Goal: Task Accomplishment & Management: Complete application form

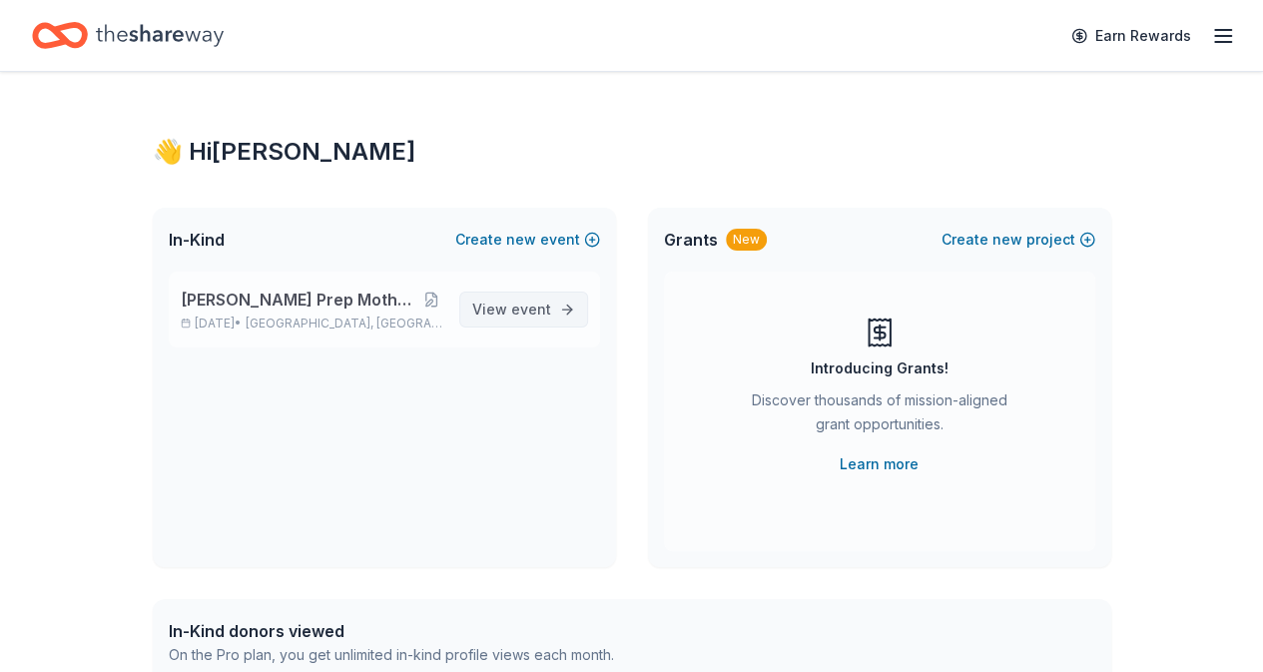
click at [521, 306] on span "event" at bounding box center [531, 308] width 40 height 17
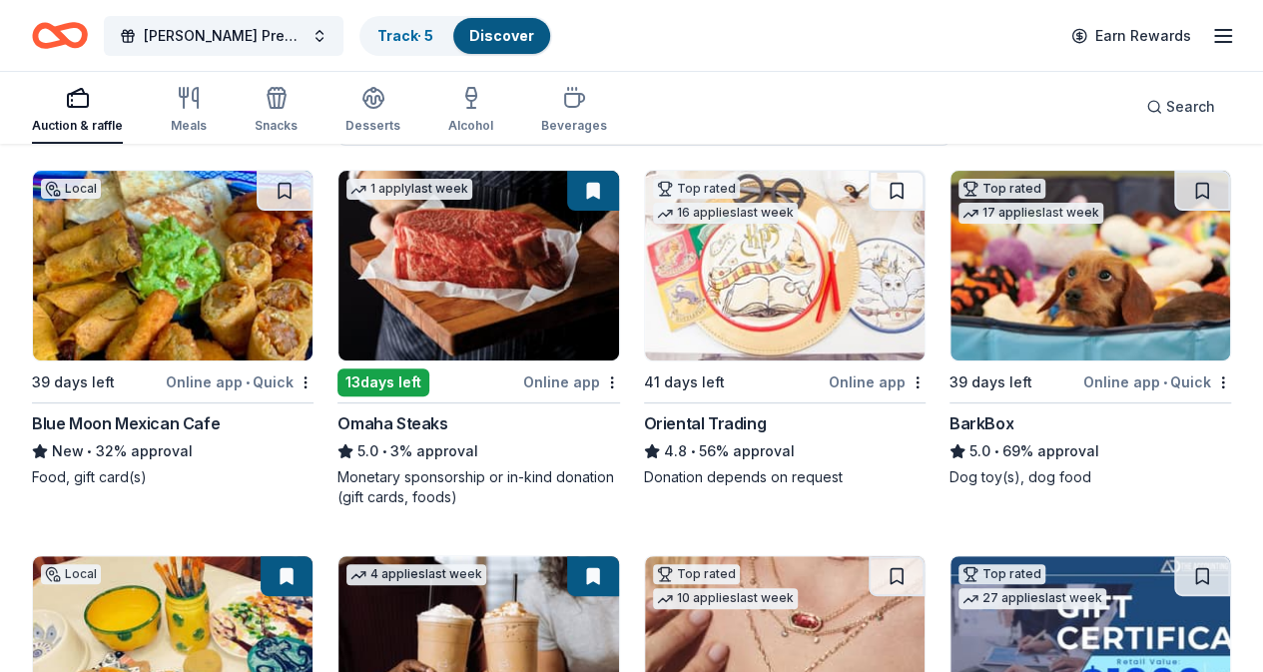
scroll to position [200, 0]
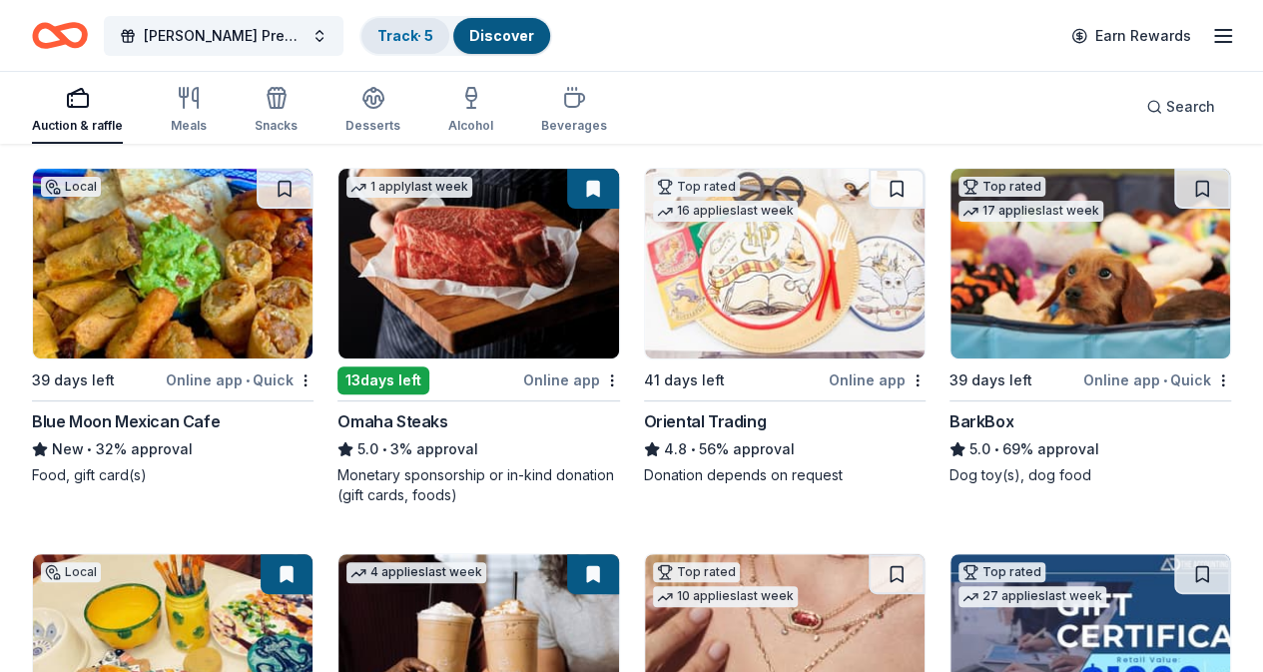
click at [405, 28] on link "Track · 5" at bounding box center [405, 35] width 56 height 17
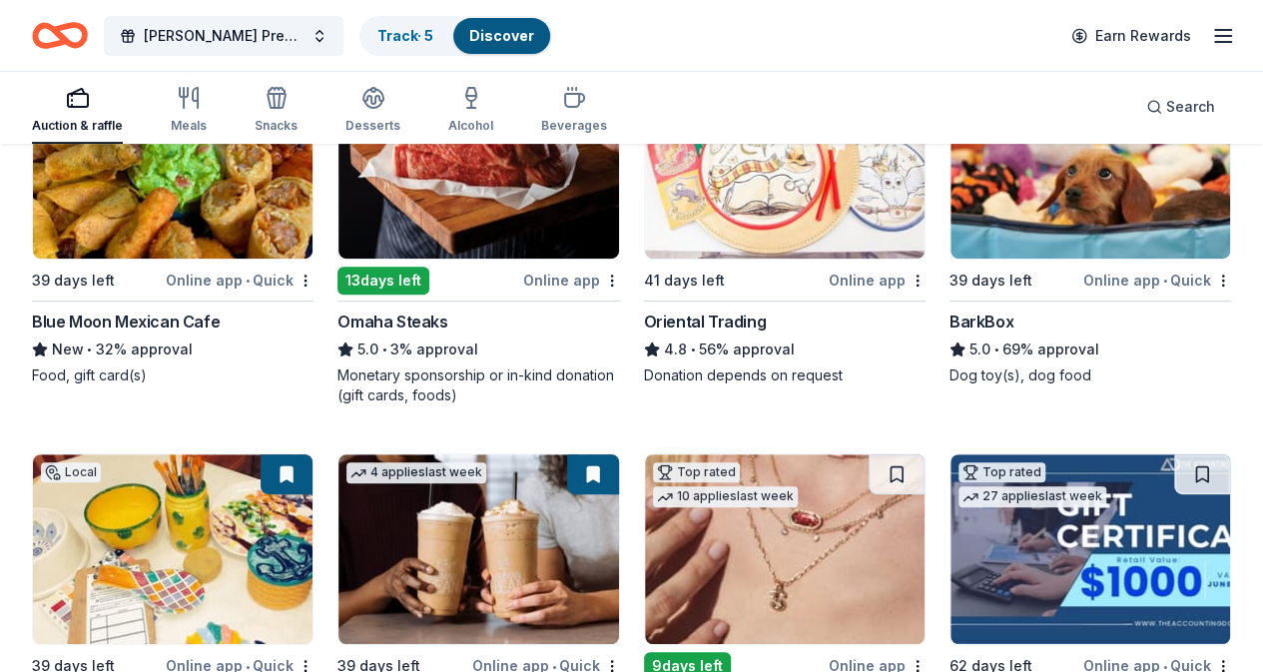
scroll to position [200, 0]
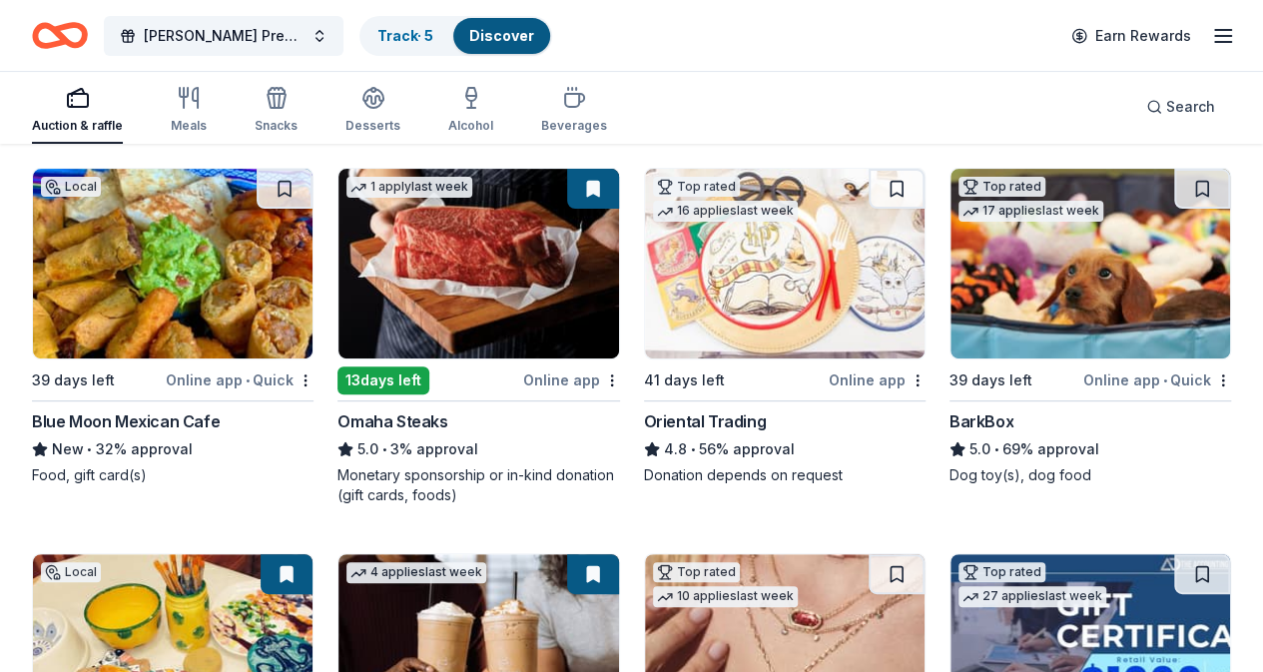
click at [312, 554] on img at bounding box center [173, 649] width 280 height 190
click at [425, 34] on link "Track · 5" at bounding box center [405, 35] width 56 height 17
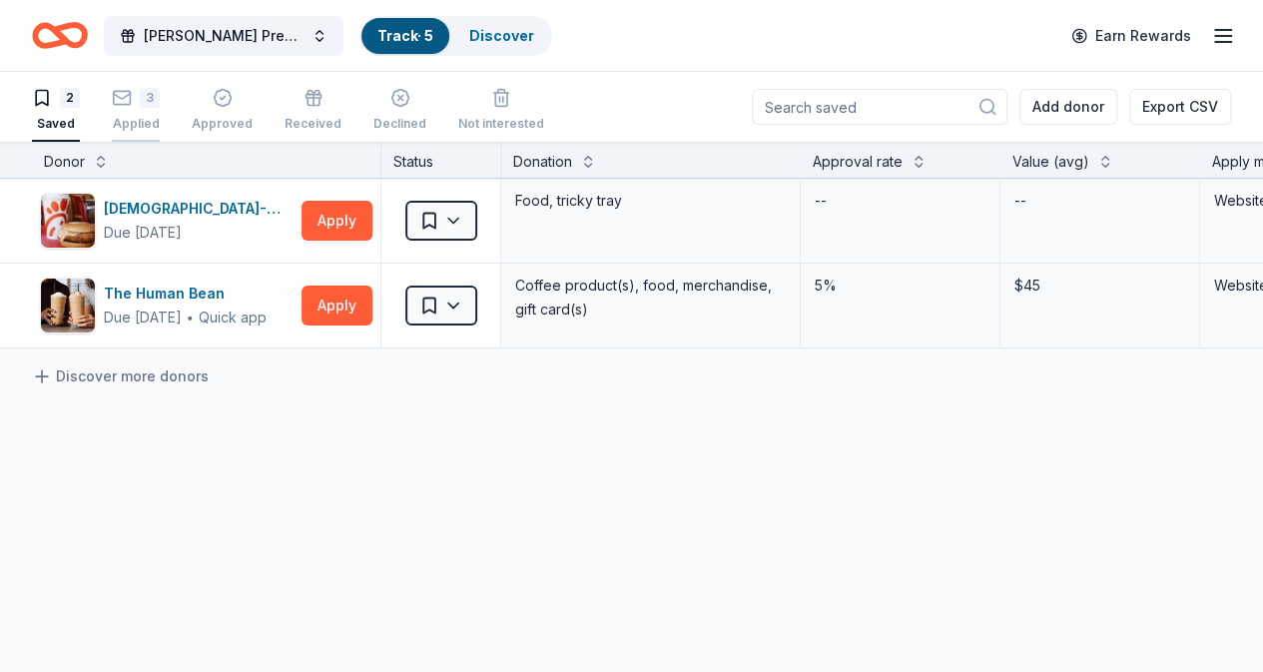
click at [132, 101] on icon "button" at bounding box center [122, 98] width 20 height 20
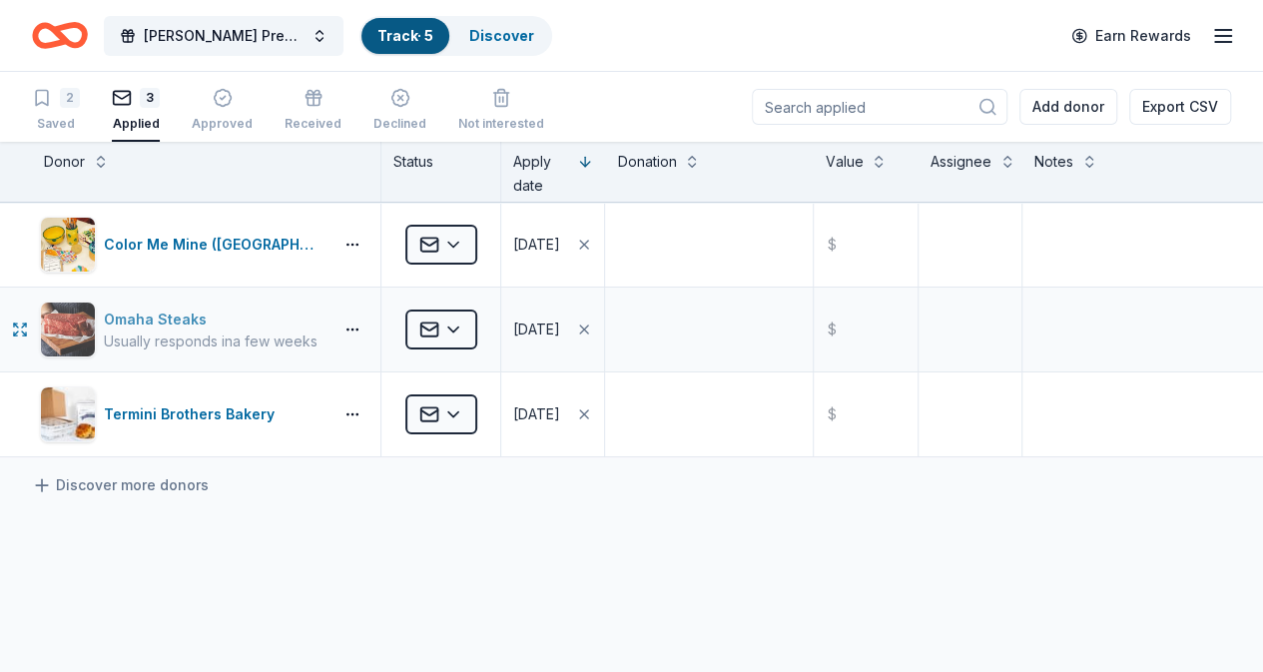
click at [317, 334] on div "Usually responds in a few weeks" at bounding box center [211, 341] width 214 height 20
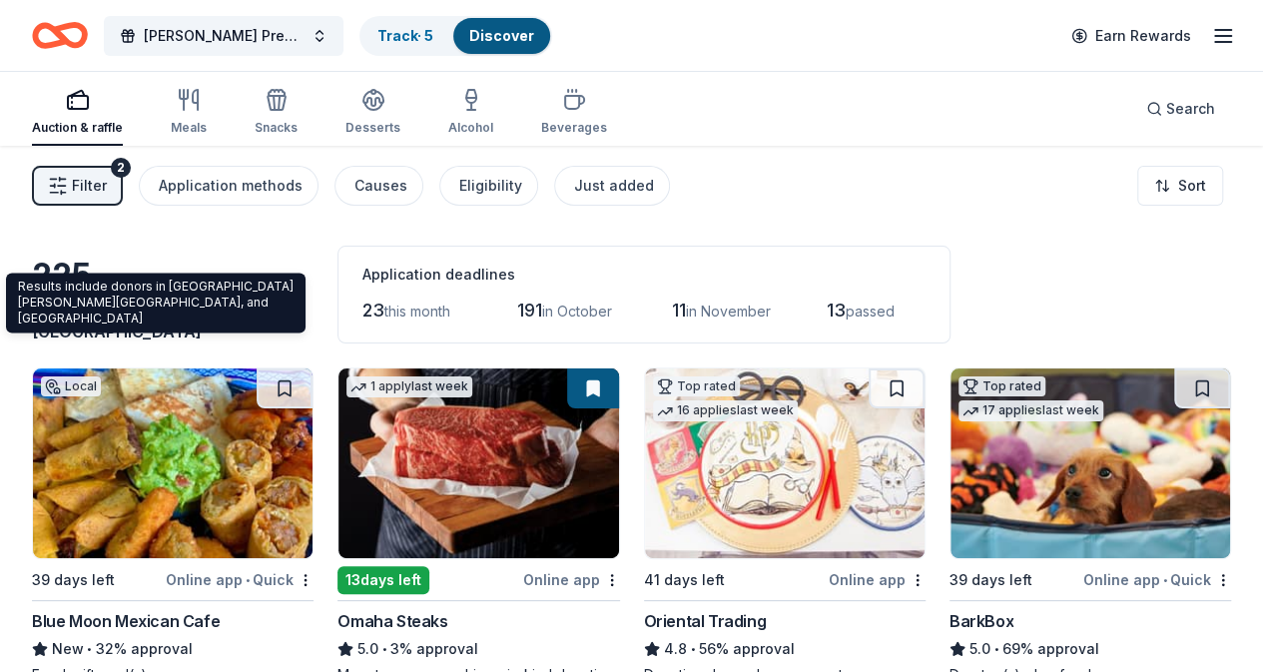
click at [165, 334] on span "Garfield, NJ" at bounding box center [151, 319] width 239 height 44
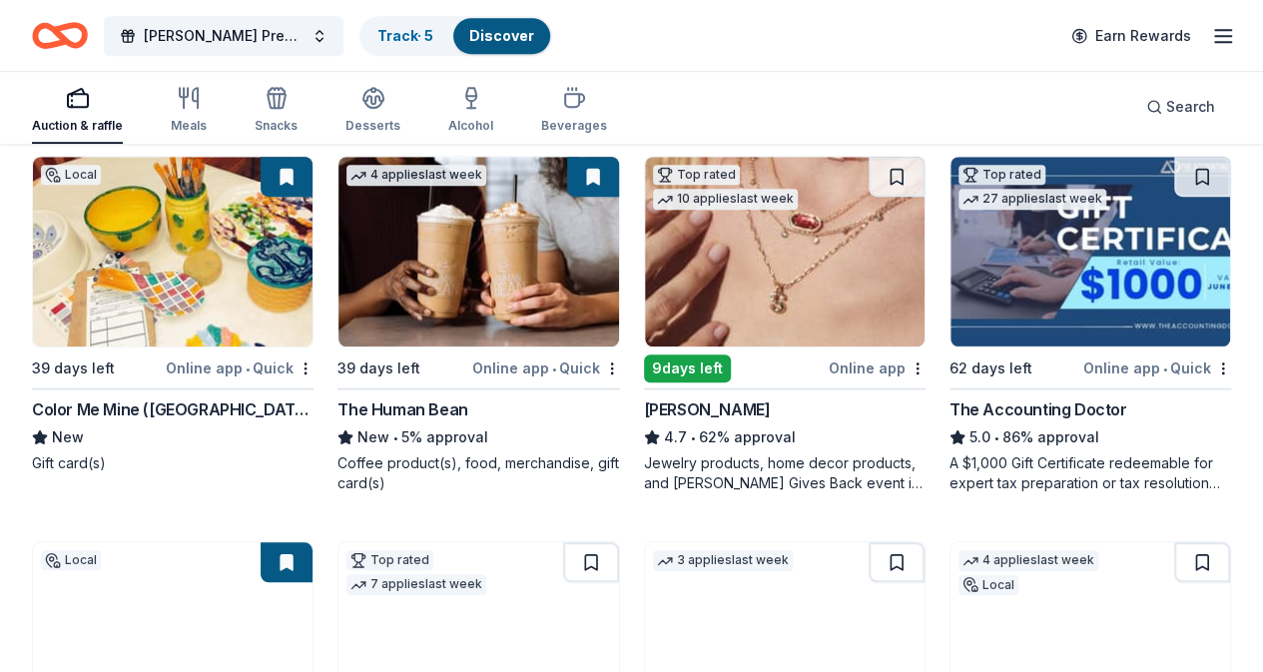
scroll to position [599, 0]
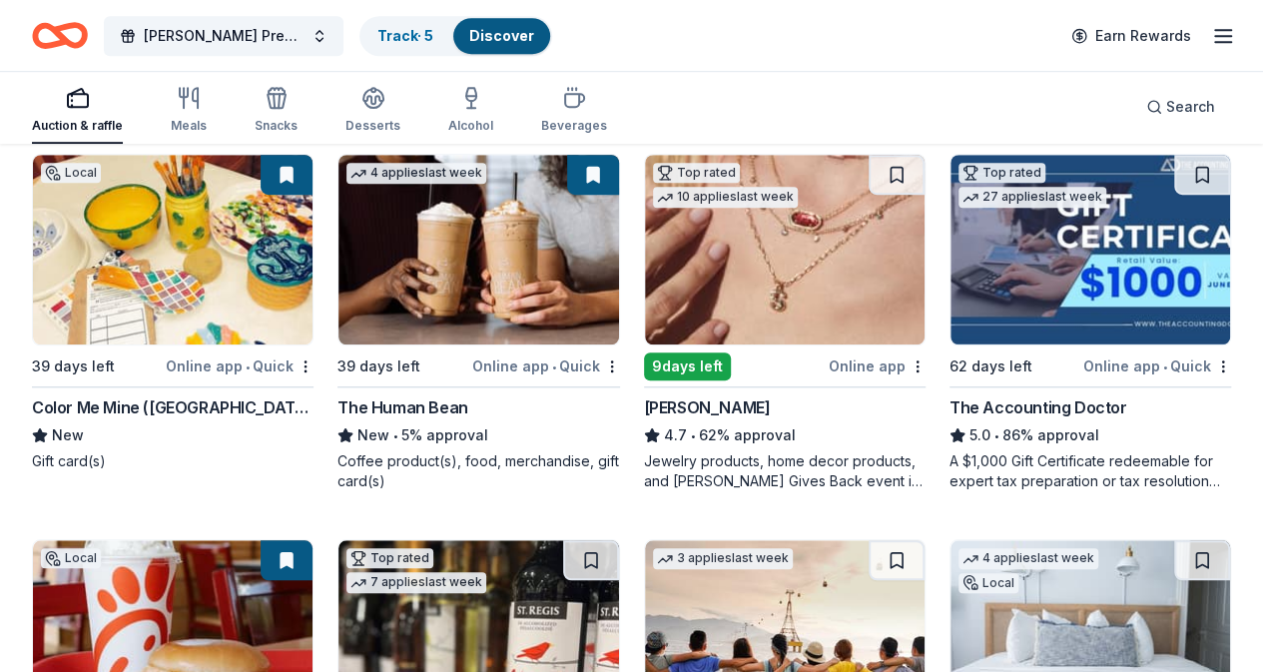
click at [950, 282] on img at bounding box center [1090, 250] width 280 height 190
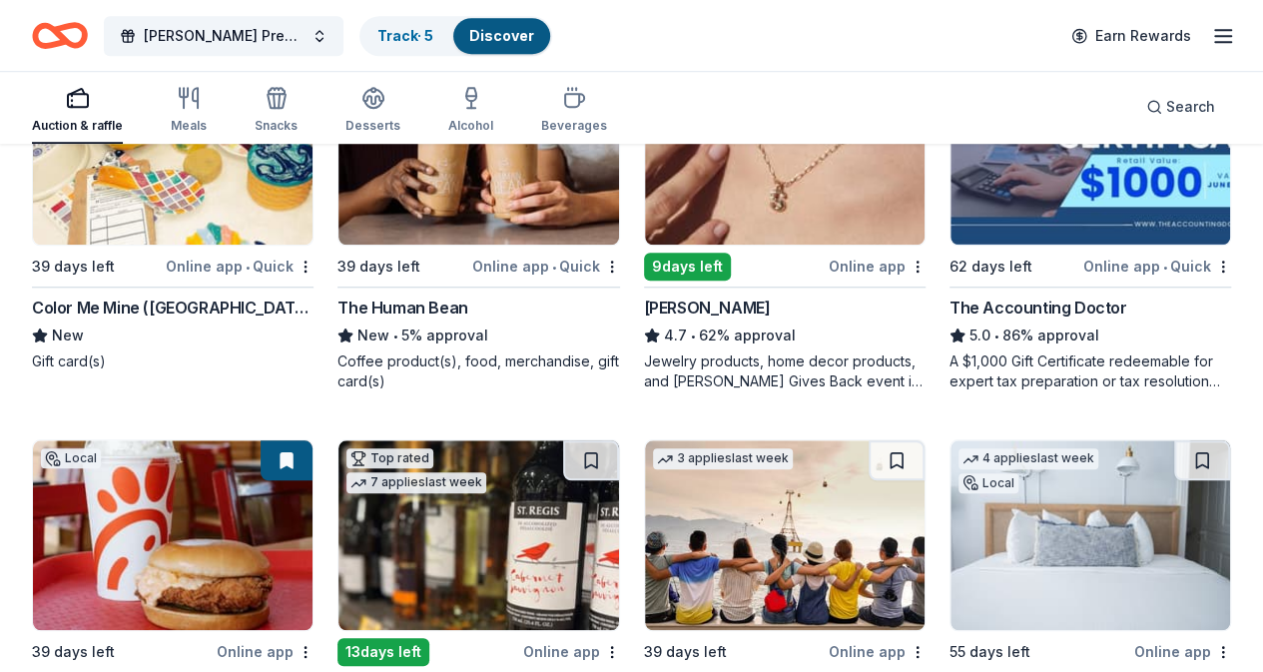
click at [645, 190] on img at bounding box center [785, 150] width 280 height 190
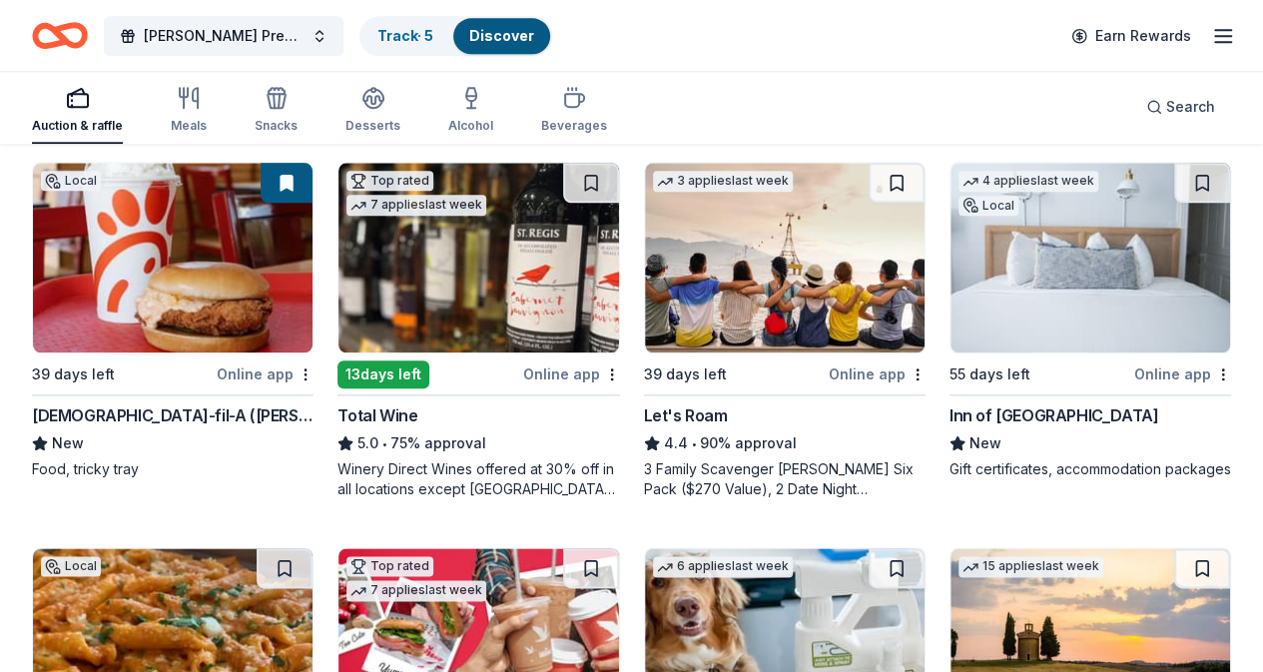
scroll to position [998, 0]
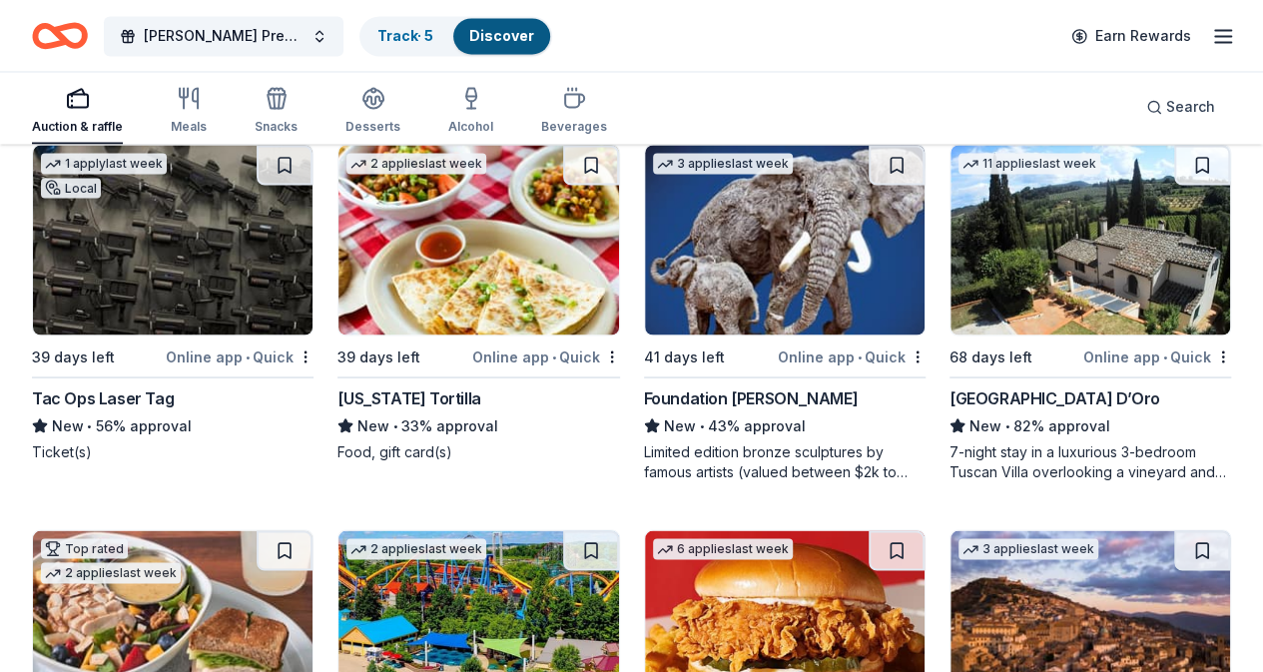
scroll to position [1797, 0]
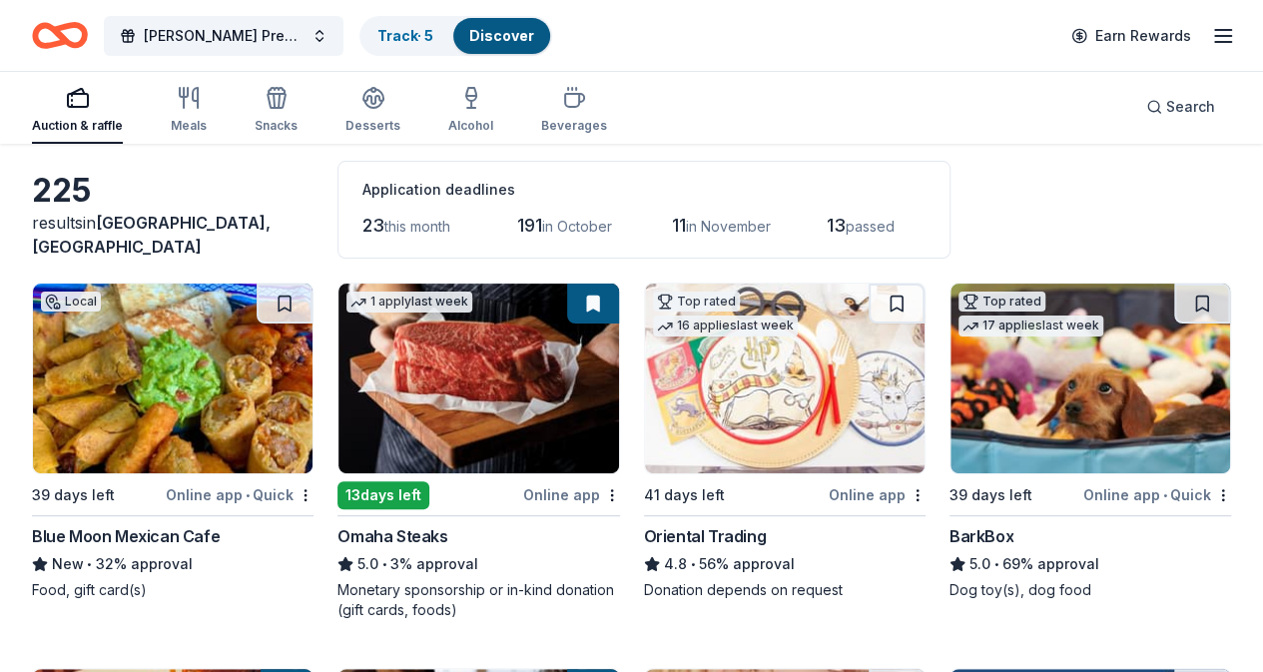
scroll to position [0, 0]
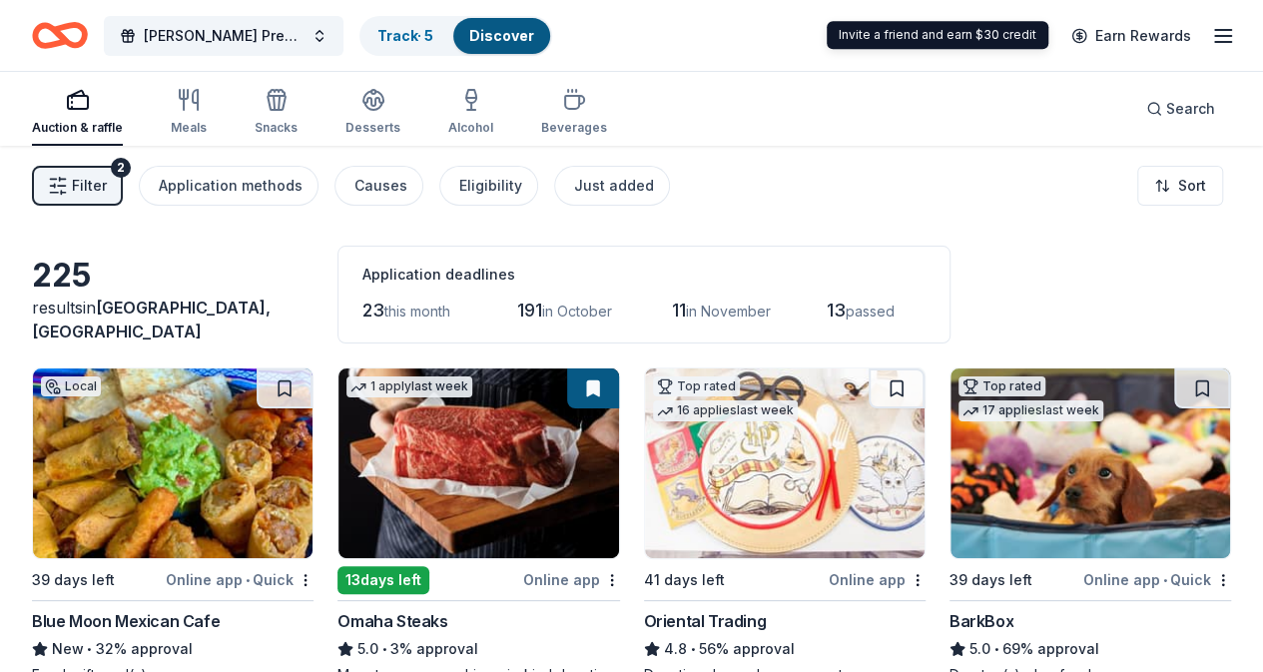
click at [1215, 36] on line "button" at bounding box center [1223, 36] width 16 height 0
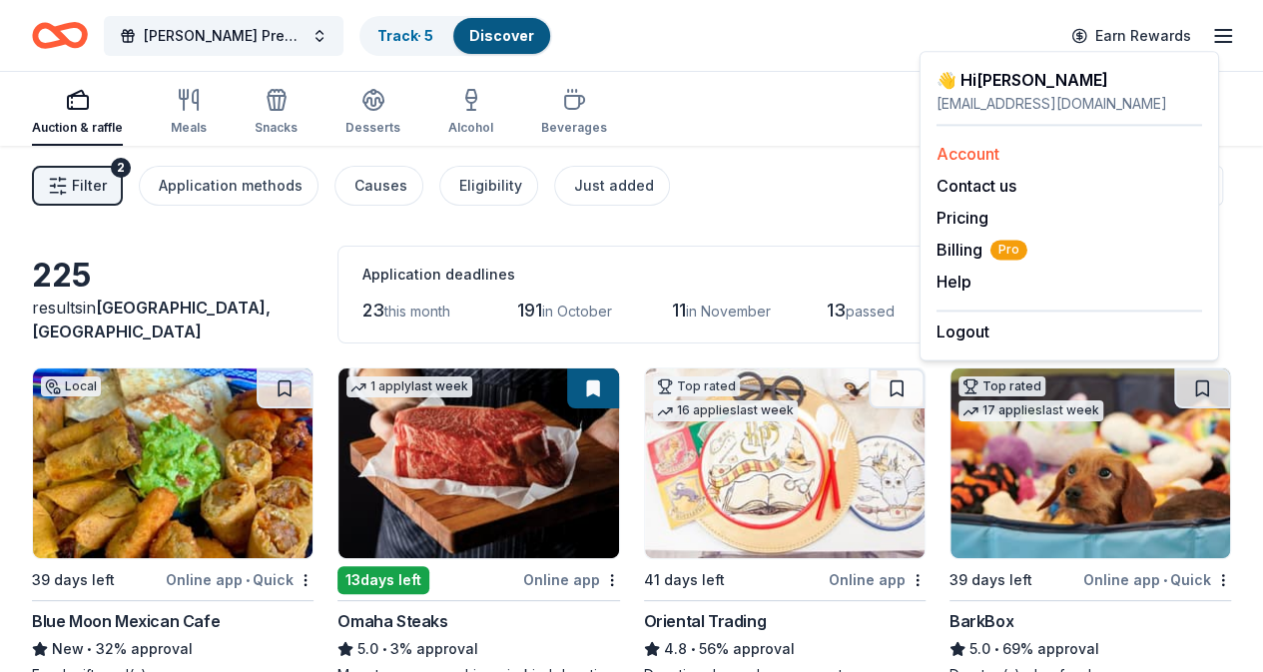
click at [955, 155] on link "Account" at bounding box center [967, 154] width 63 height 20
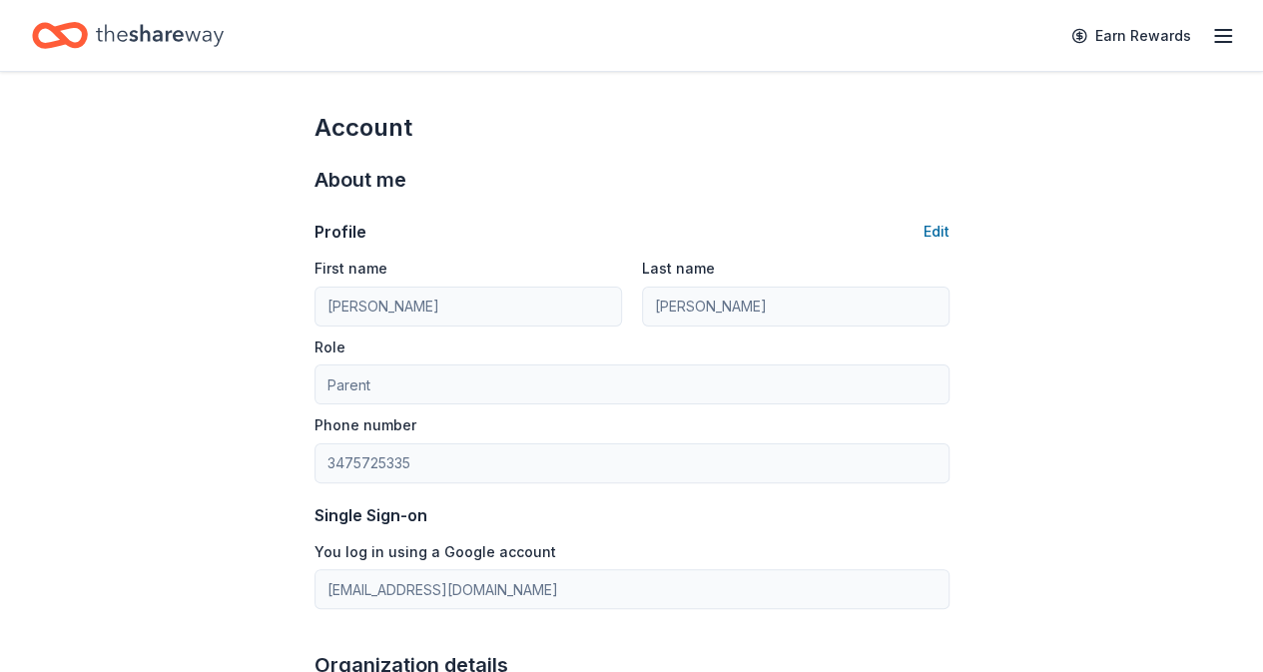
click at [1211, 37] on icon "button" at bounding box center [1223, 36] width 24 height 24
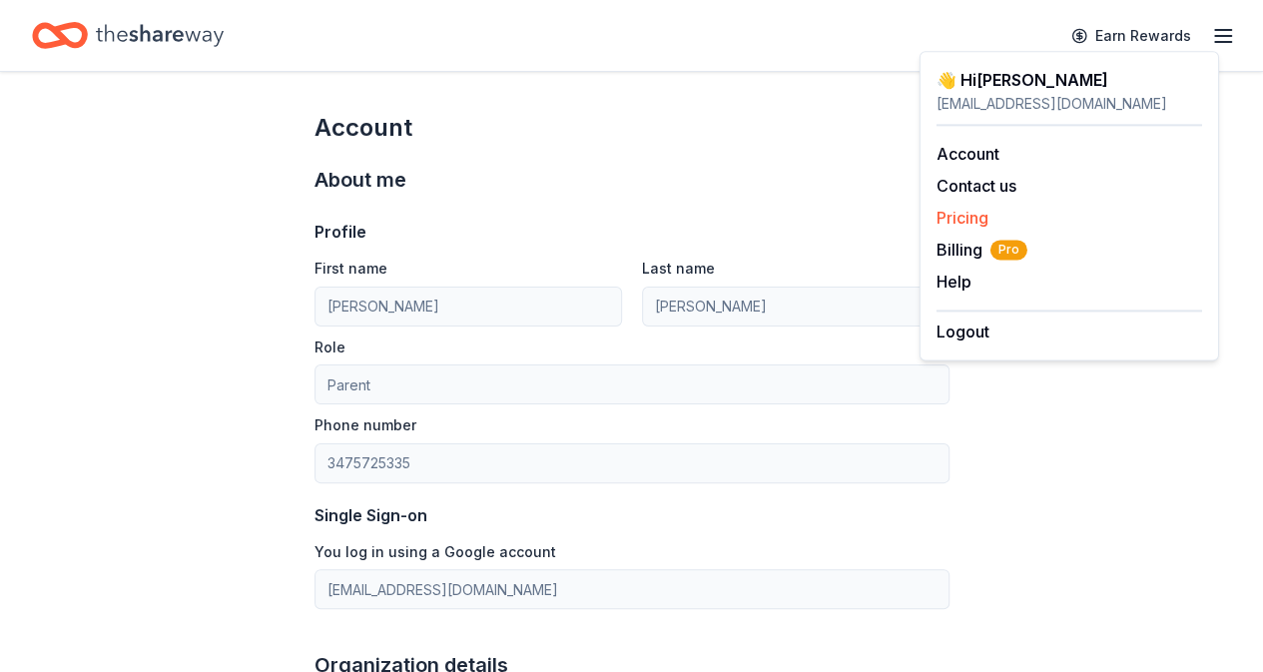
click at [943, 217] on link "Pricing" at bounding box center [962, 218] width 52 height 20
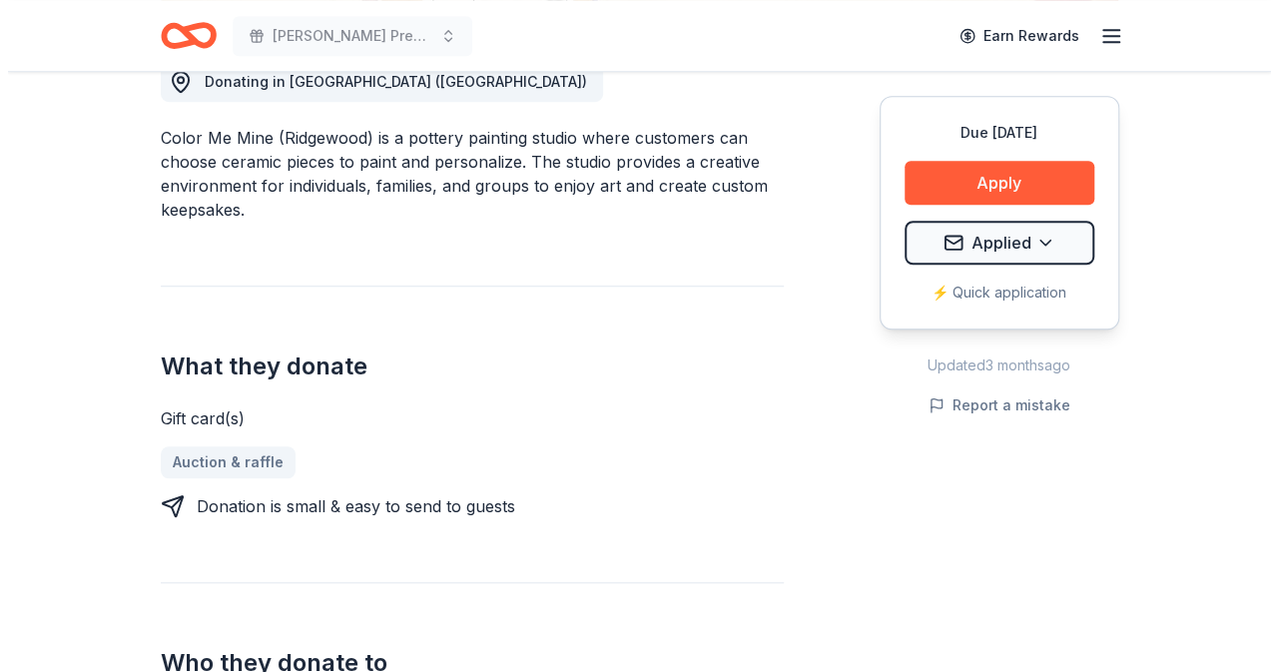
scroll to position [599, 0]
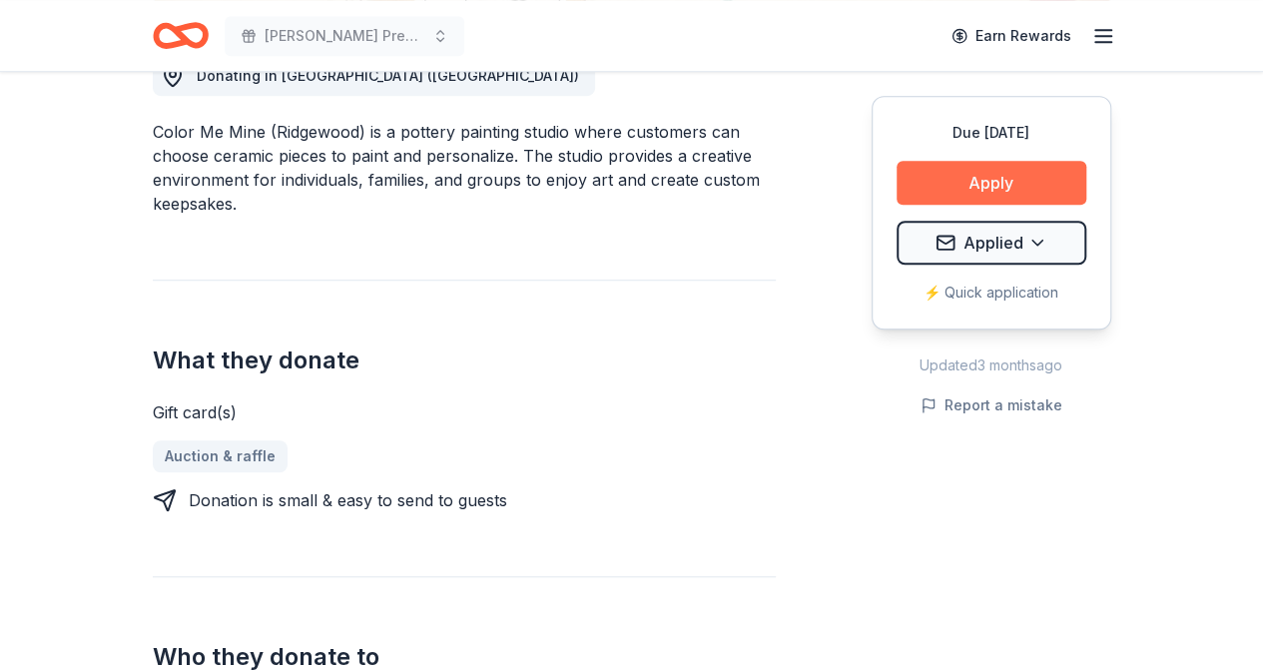
click at [989, 182] on button "Apply" at bounding box center [991, 183] width 190 height 44
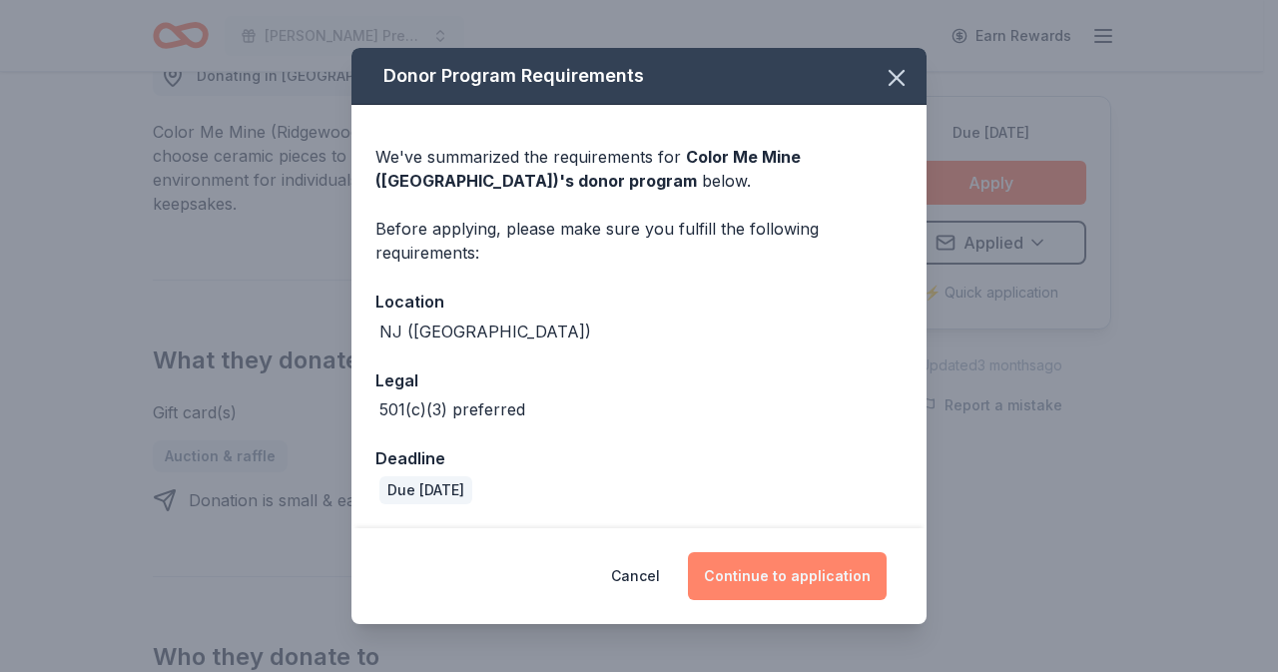
click at [790, 579] on button "Continue to application" at bounding box center [787, 576] width 199 height 48
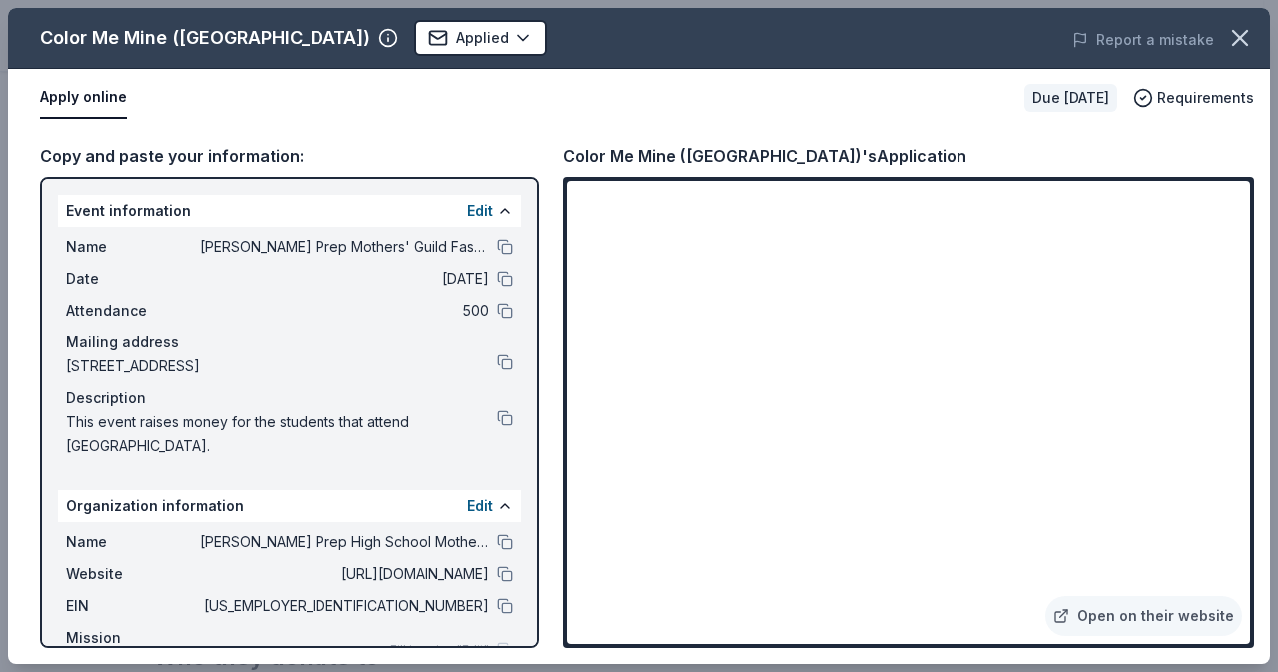
scroll to position [52, 0]
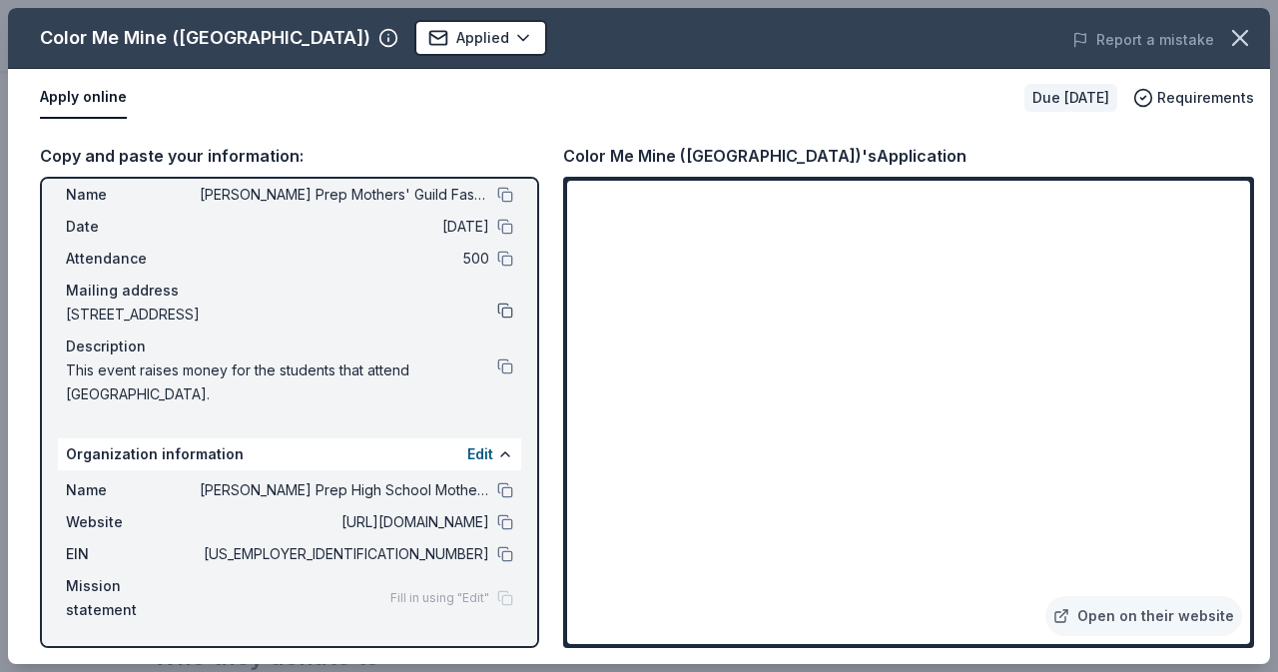
click at [497, 309] on button at bounding box center [505, 310] width 16 height 16
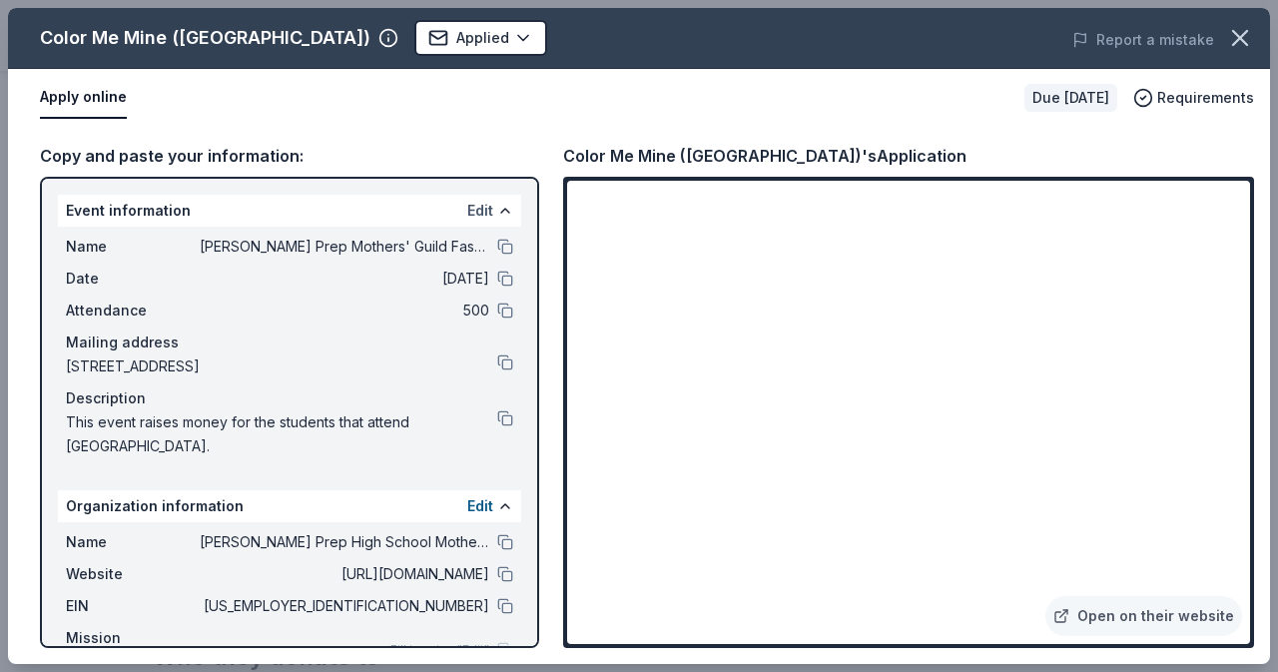
click at [467, 213] on button "Edit" at bounding box center [480, 211] width 26 height 24
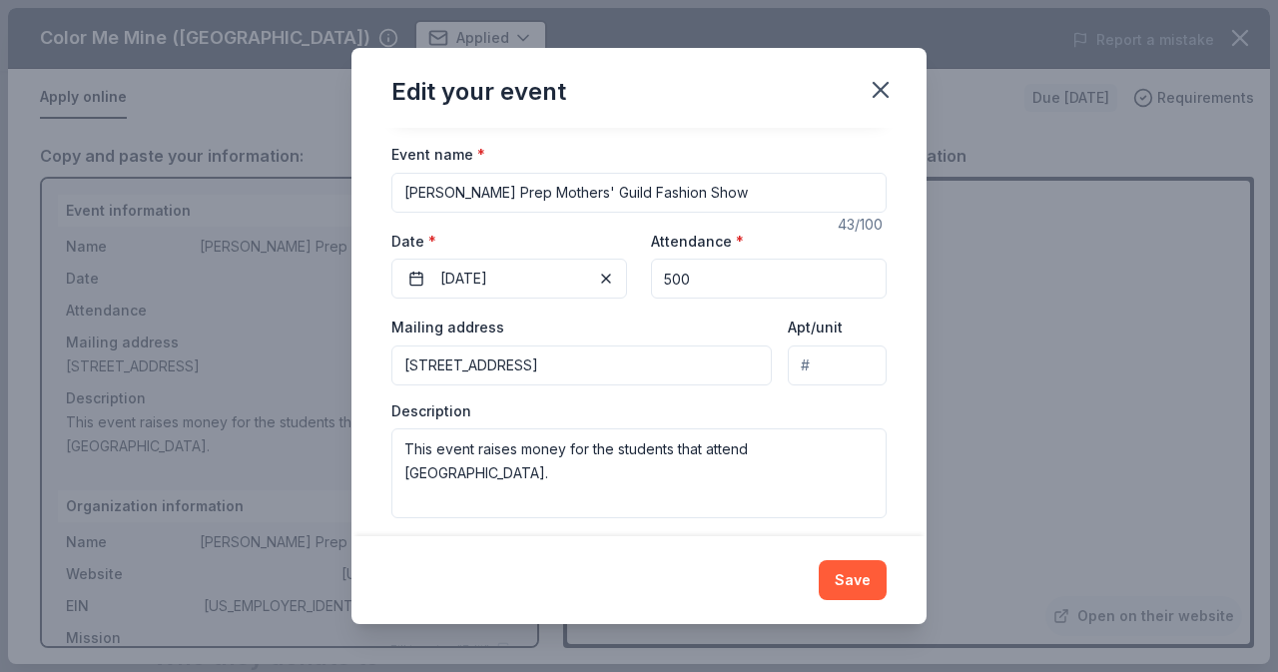
scroll to position [158, 0]
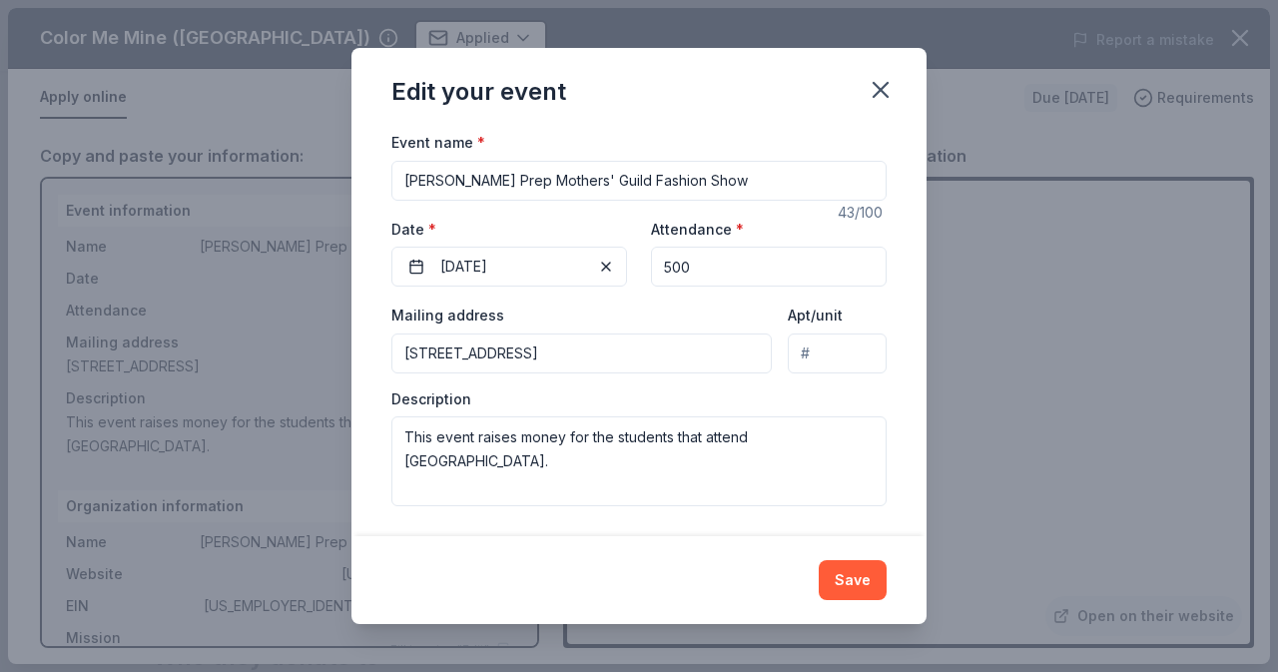
click at [555, 350] on input "492 Franklin Turnpike, Ramsey, NJ, 07446" at bounding box center [581, 353] width 380 height 40
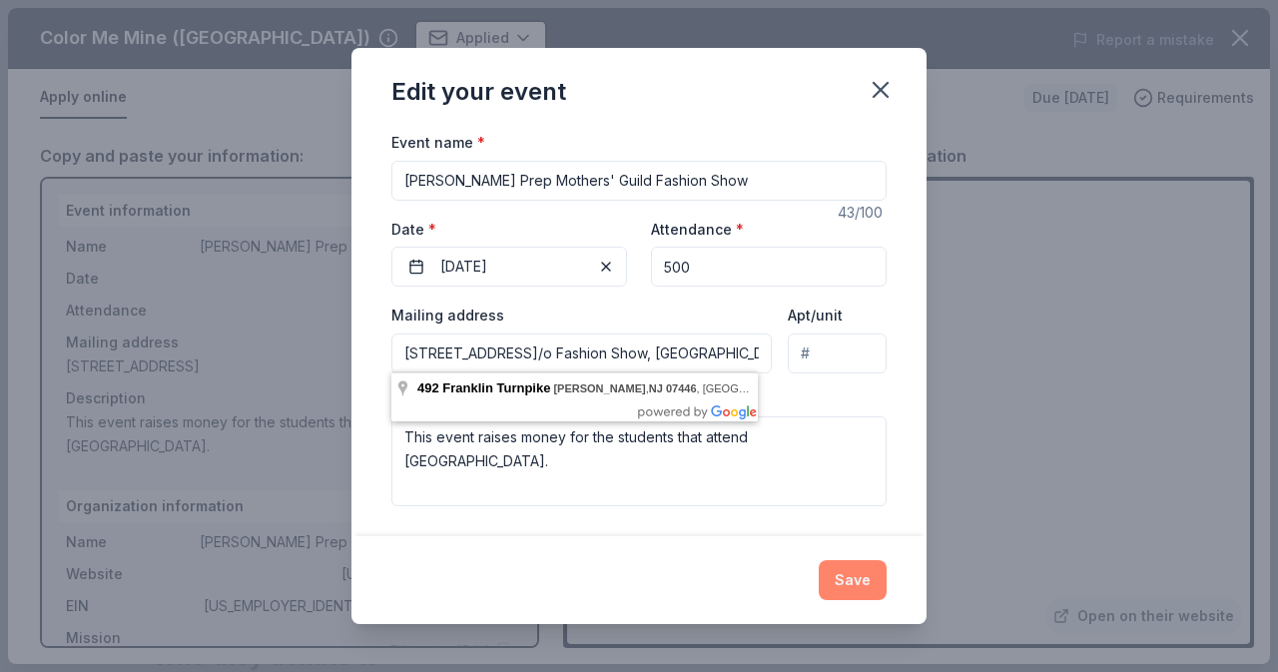
type input "492 Franklin Turnpike, c/o Fashion Show, Ramsey, NJ, 07446"
click at [849, 576] on button "Save" at bounding box center [853, 580] width 68 height 40
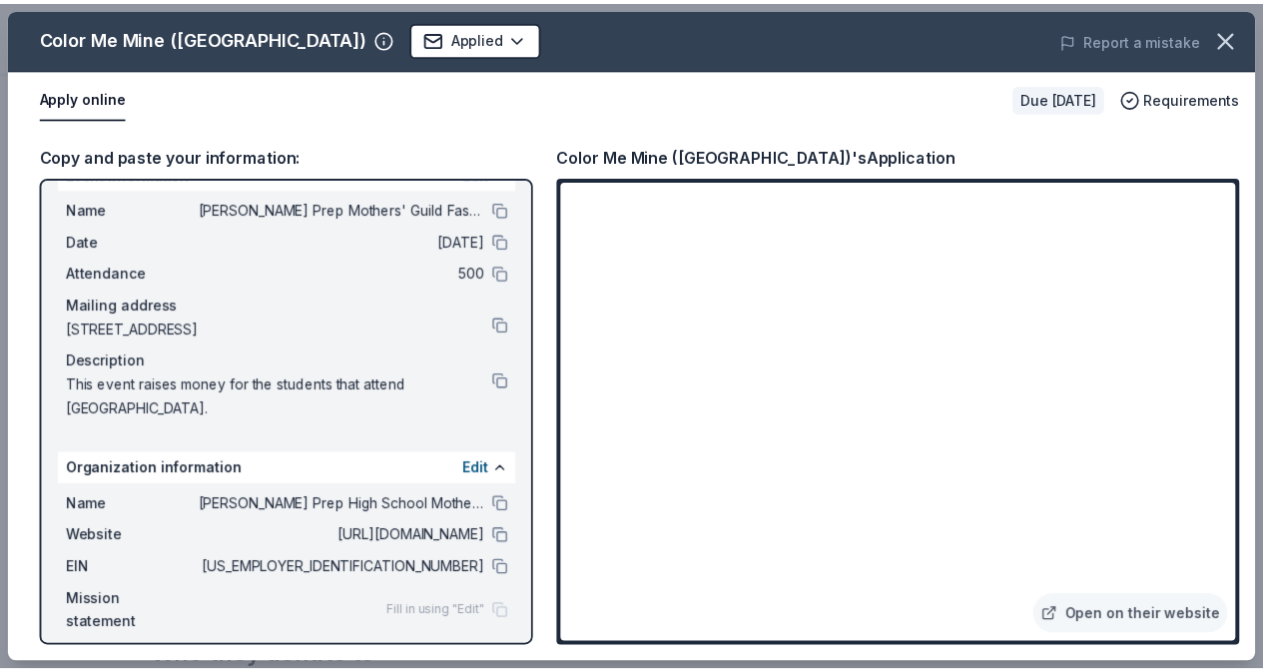
scroll to position [52, 0]
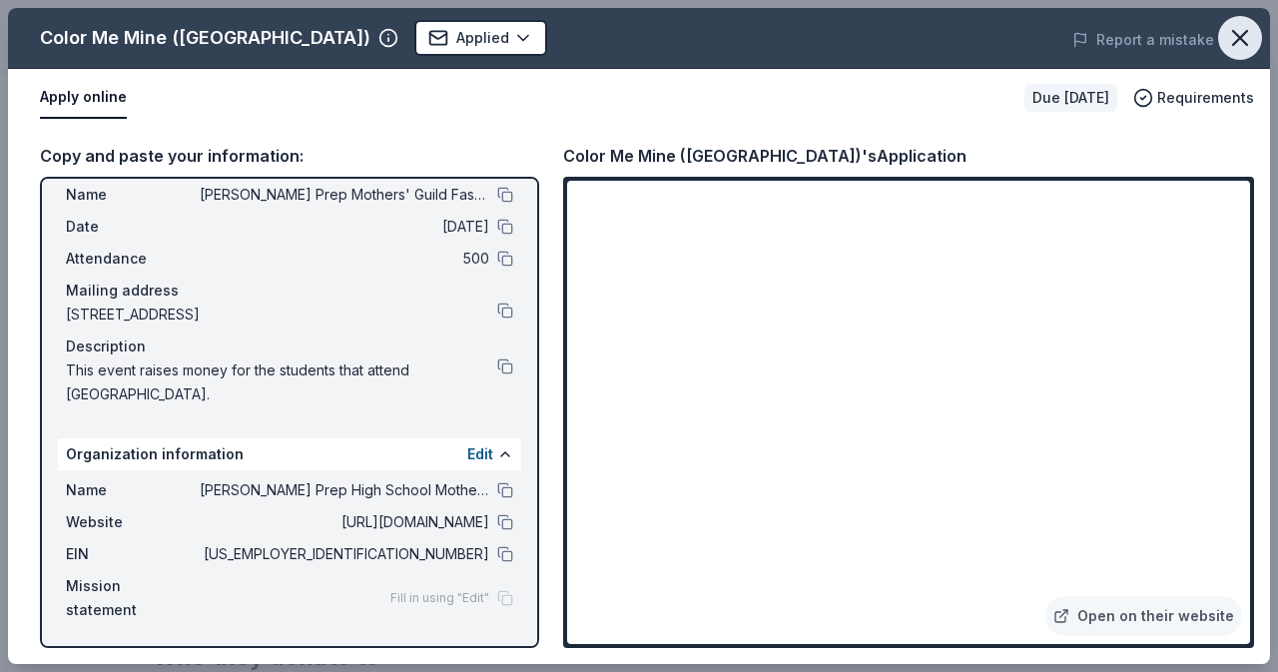
click at [1230, 35] on icon "button" at bounding box center [1240, 38] width 28 height 28
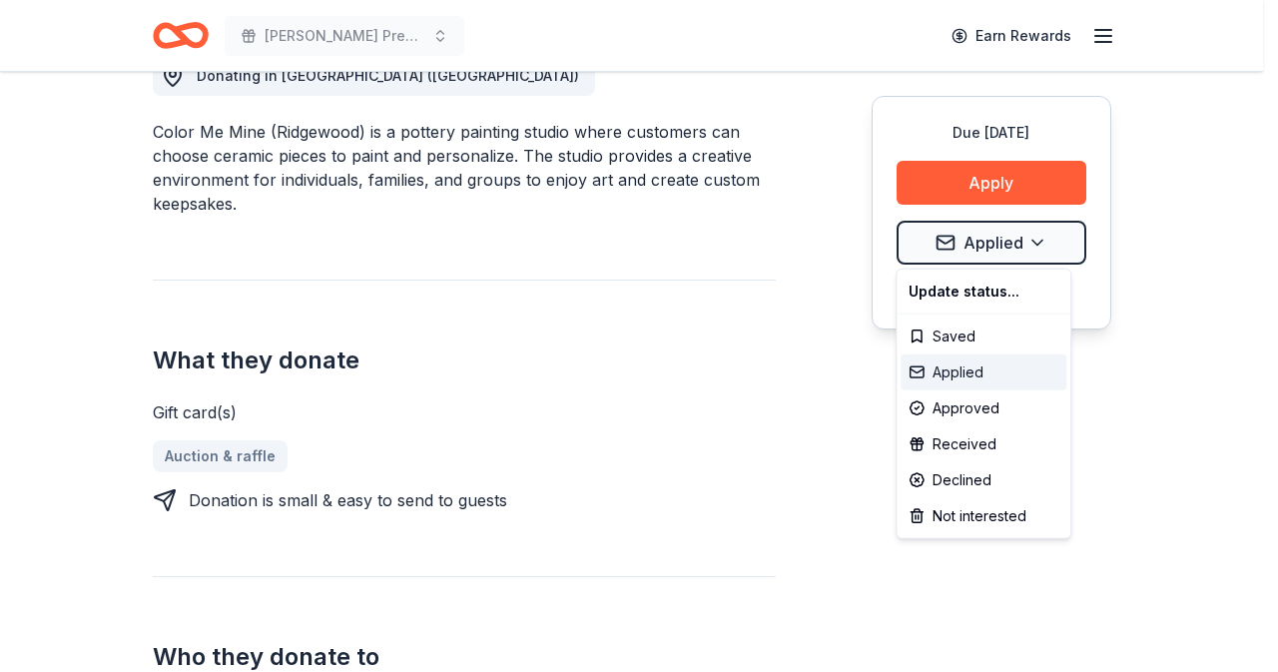
click at [955, 375] on div "Applied" at bounding box center [983, 372] width 166 height 36
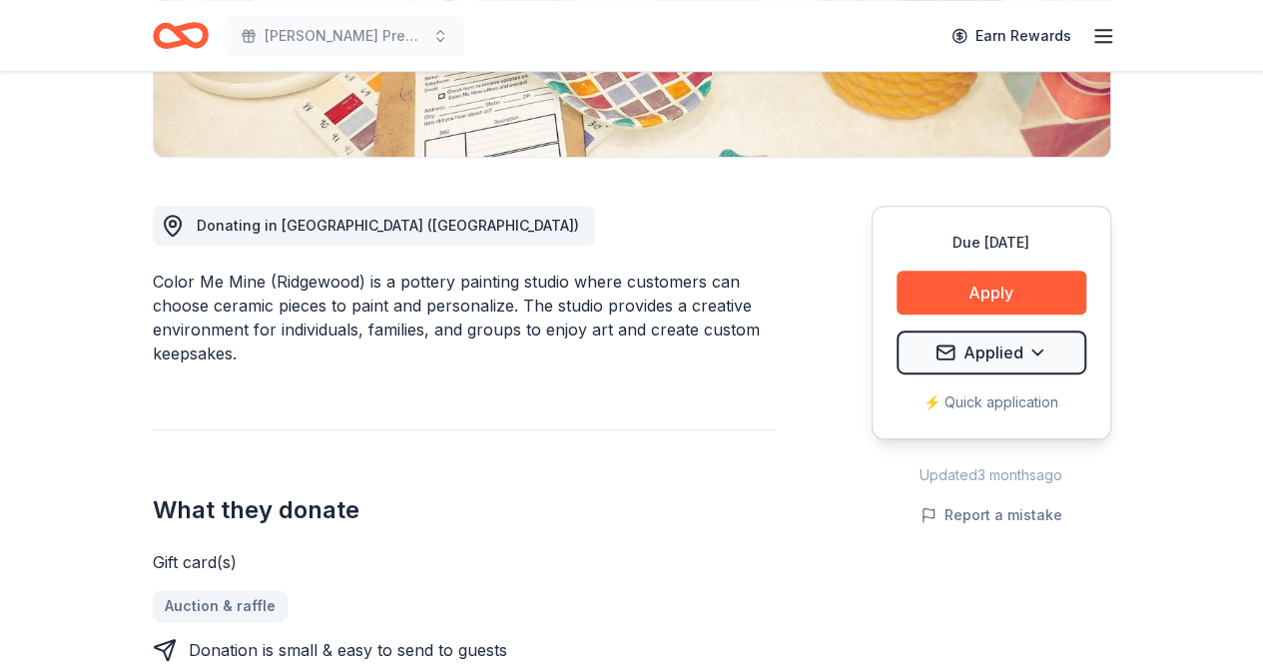
scroll to position [0, 0]
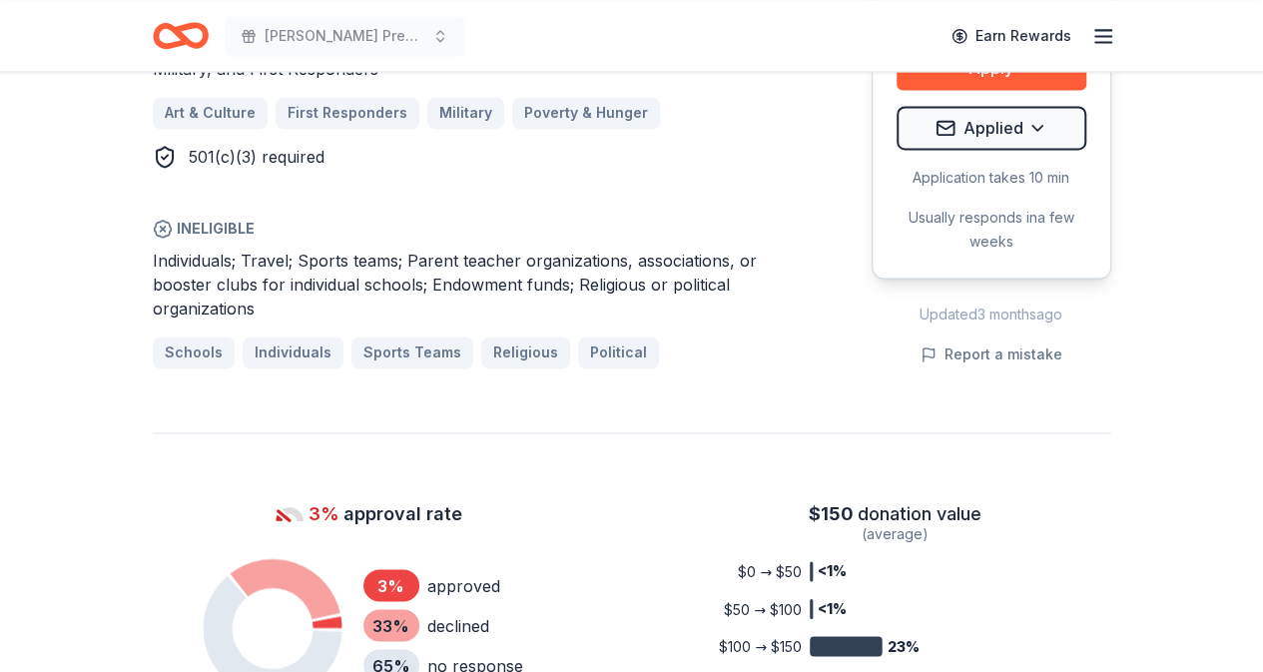
scroll to position [1398, 0]
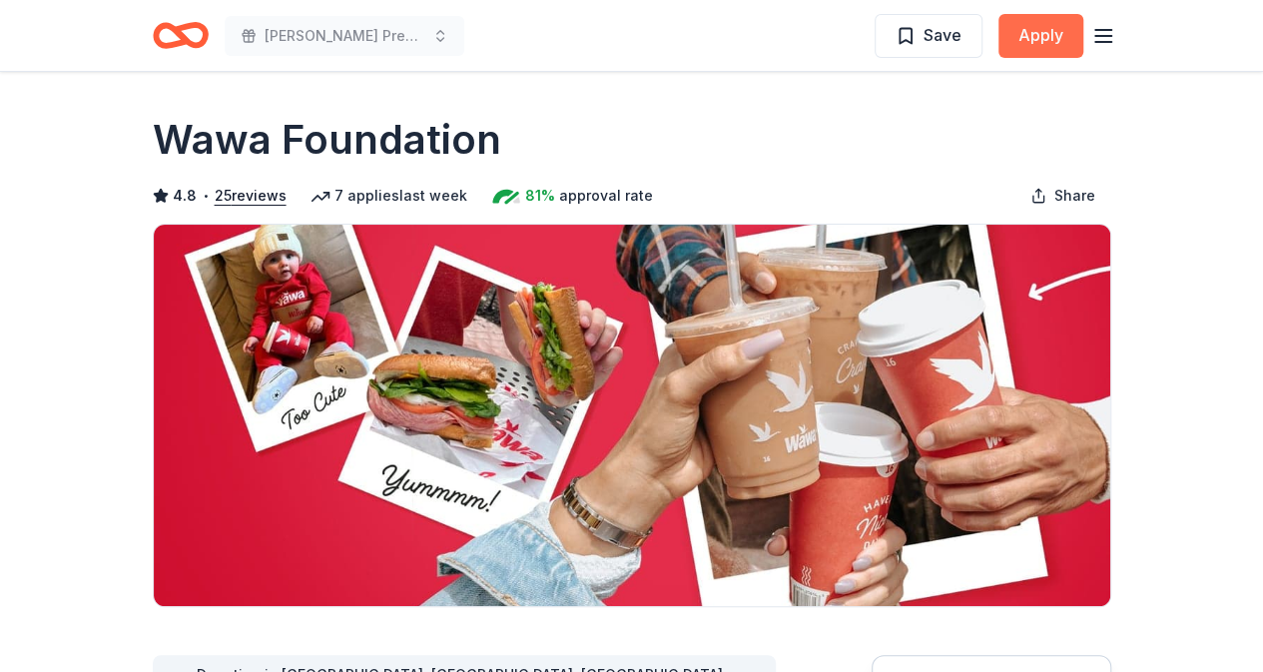
click at [1040, 39] on button "Apply" at bounding box center [1040, 36] width 85 height 44
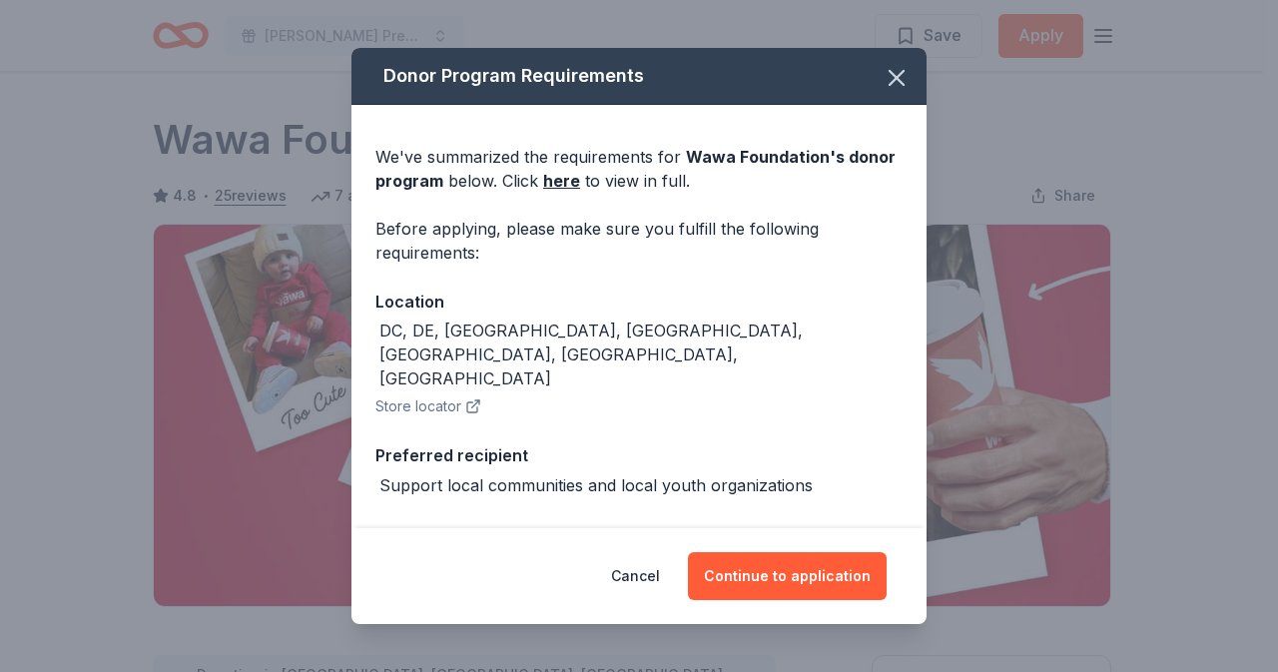
scroll to position [104, 0]
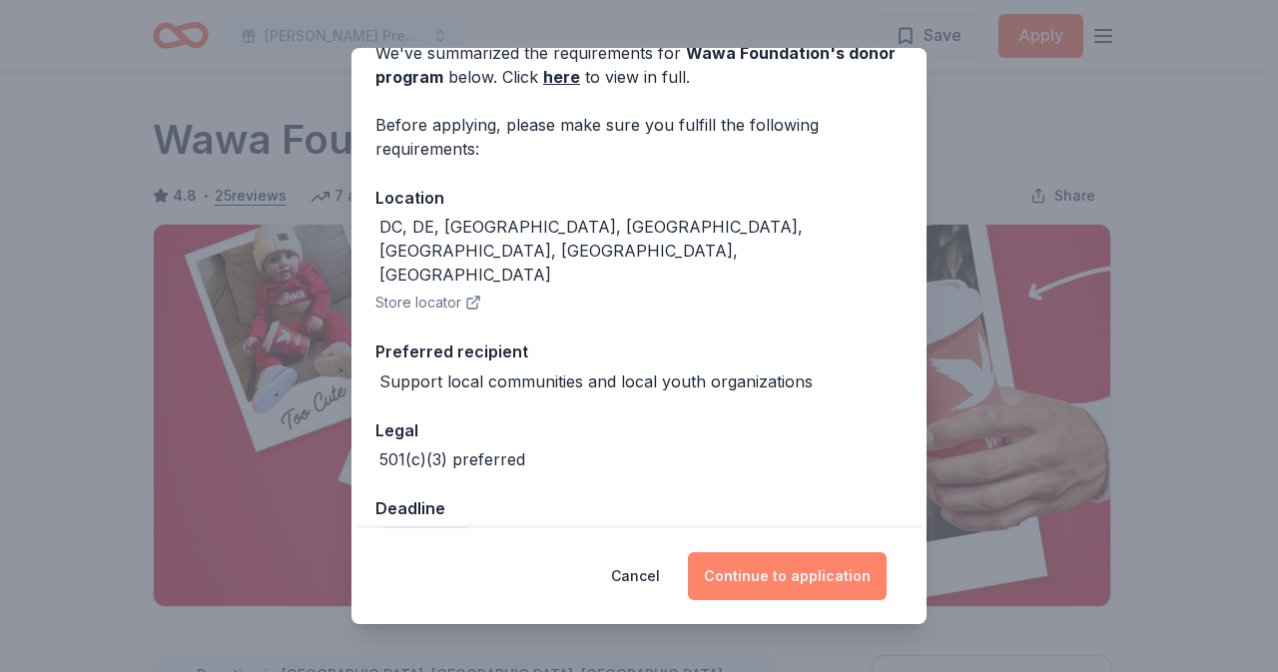
click at [767, 570] on button "Continue to application" at bounding box center [787, 576] width 199 height 48
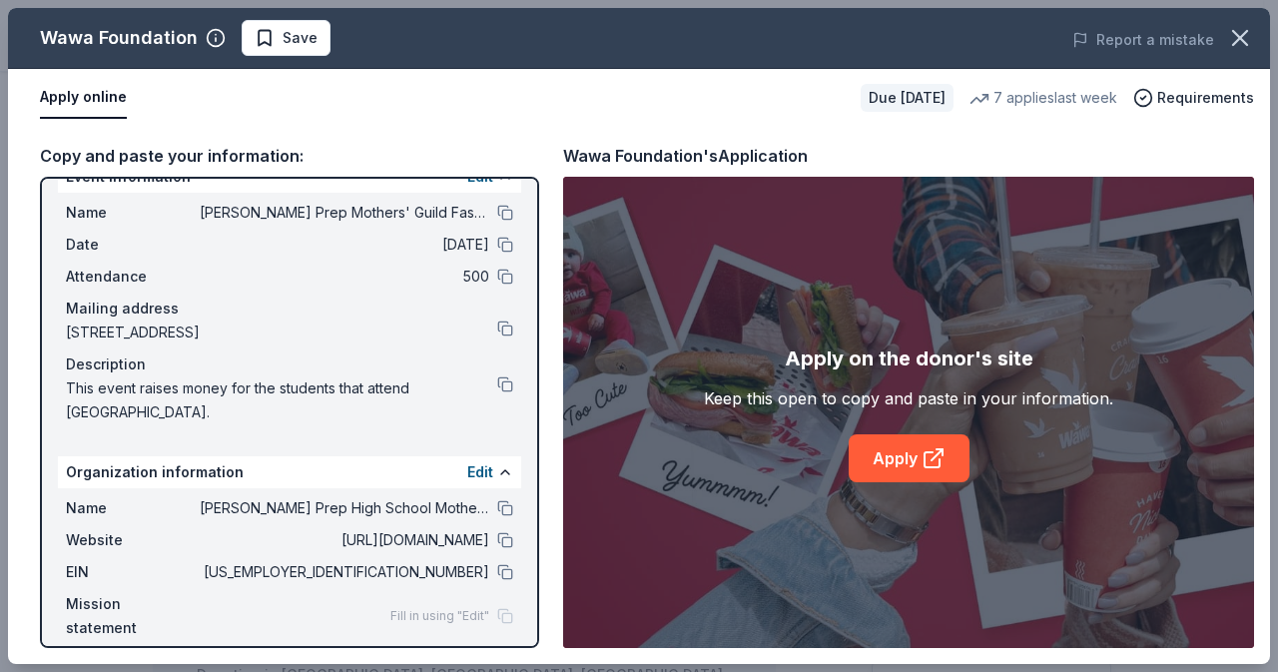
scroll to position [52, 0]
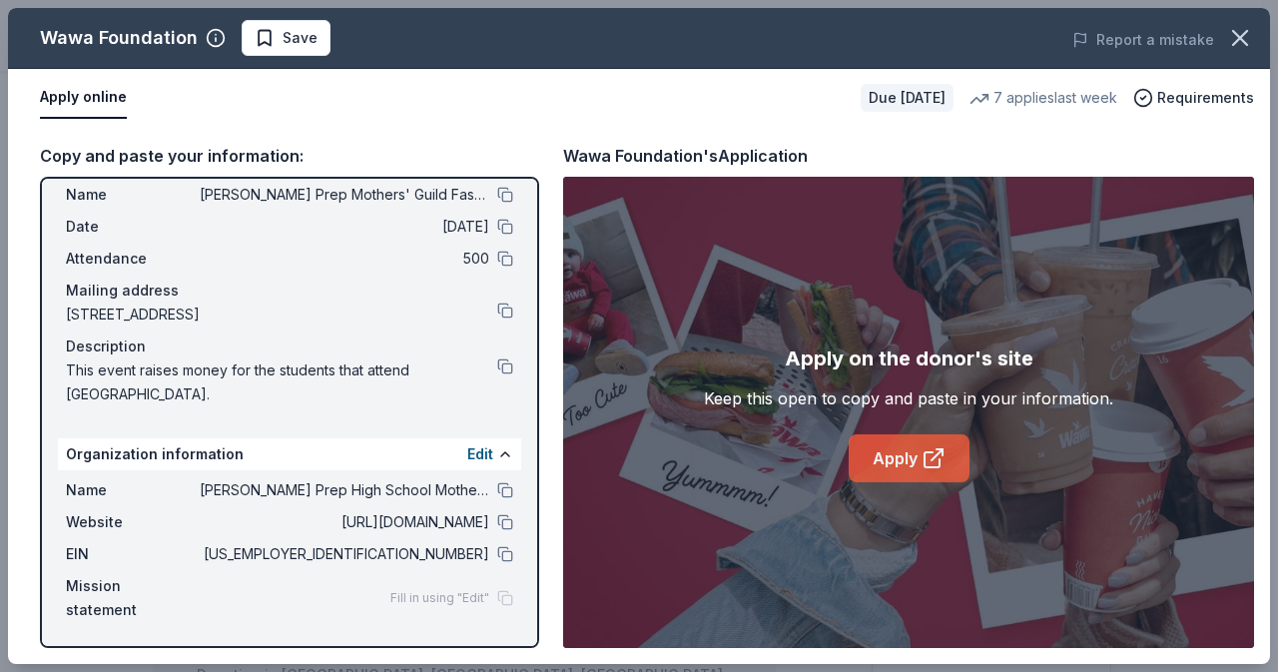
click at [890, 449] on link "Apply" at bounding box center [909, 458] width 121 height 48
click at [889, 467] on link "Apply" at bounding box center [909, 458] width 121 height 48
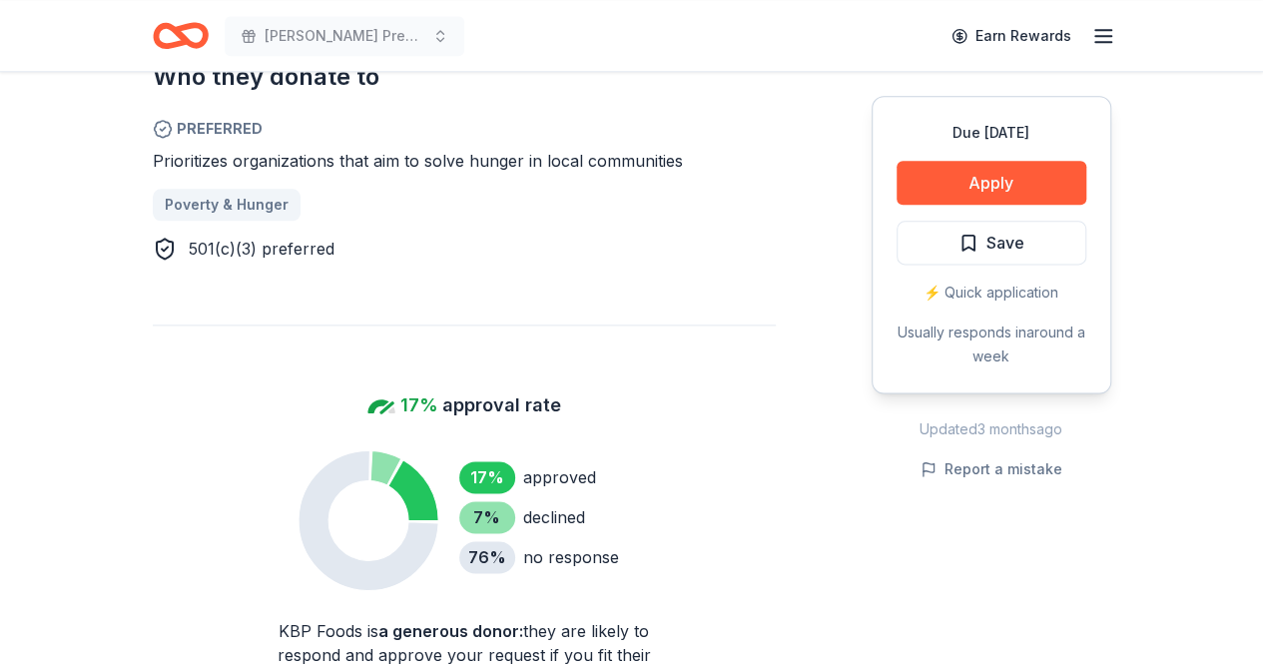
scroll to position [1198, 0]
